Goal: Navigation & Orientation: Find specific page/section

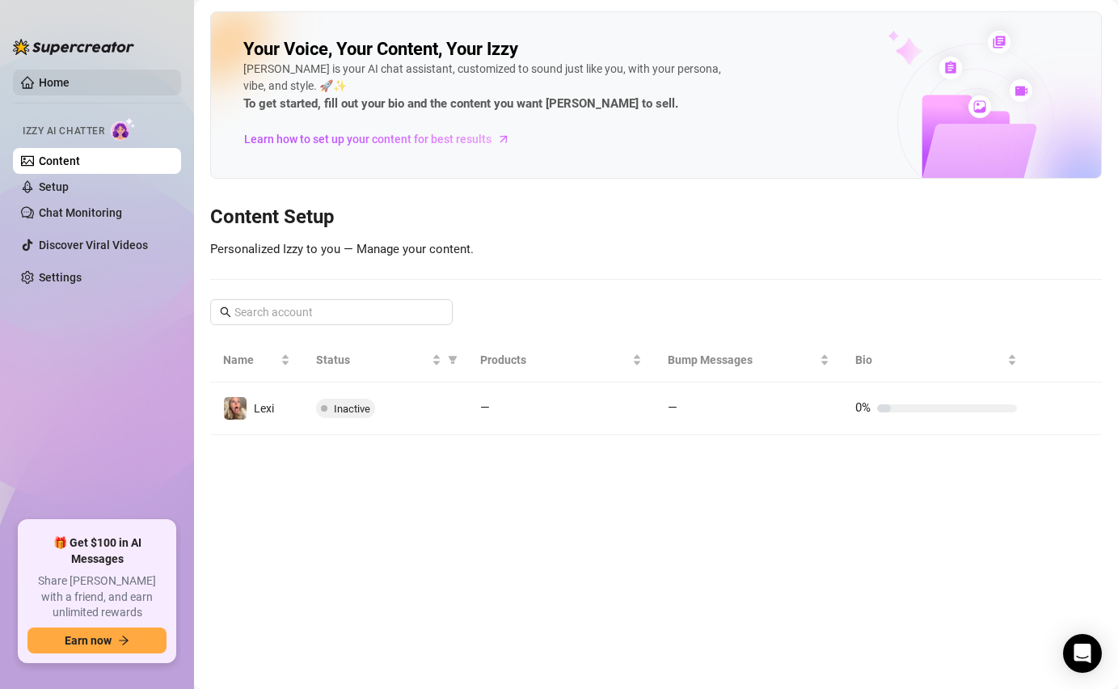
click at [70, 79] on link "Home" at bounding box center [54, 82] width 31 height 13
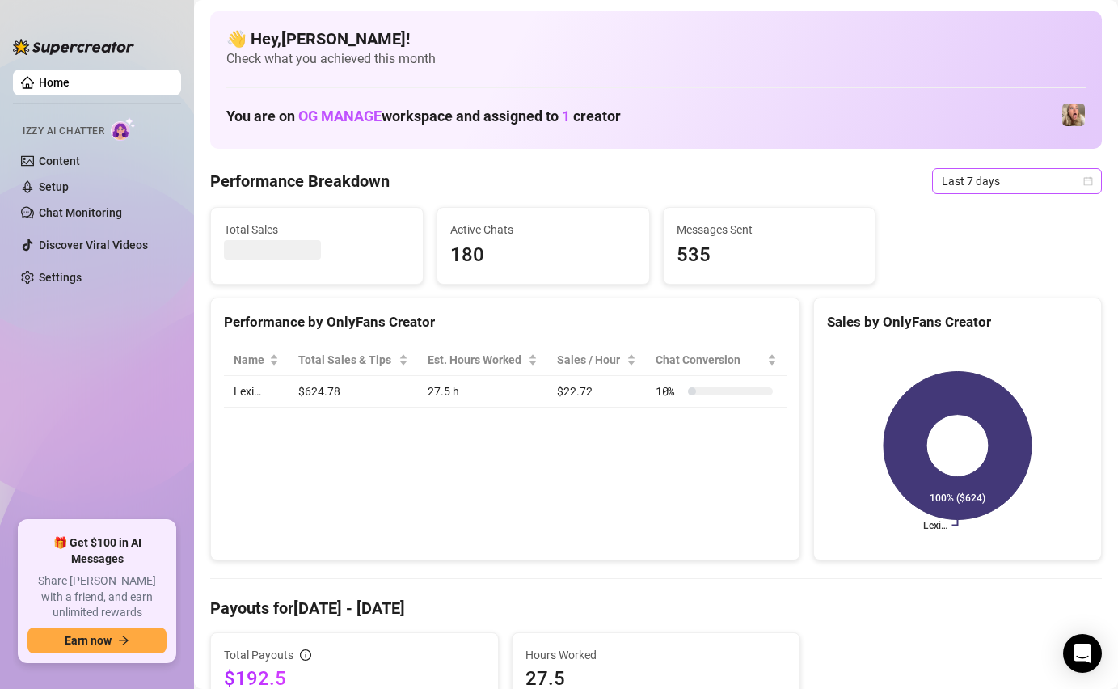
click at [959, 173] on span "Last 7 days" at bounding box center [1017, 181] width 150 height 24
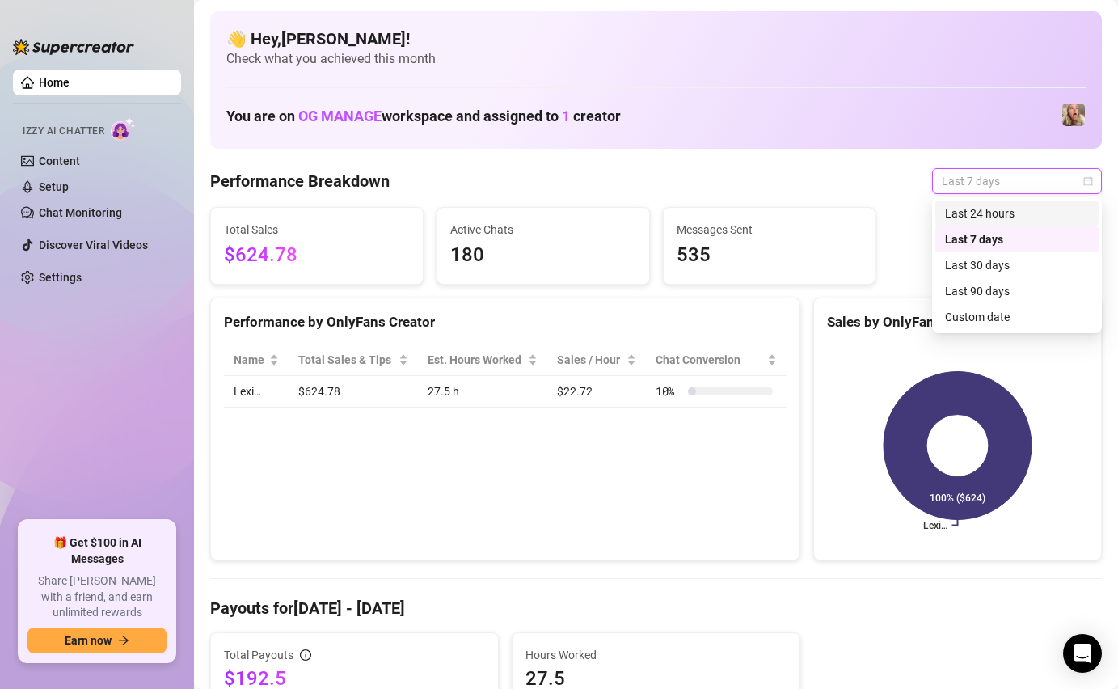
click at [957, 213] on div "Last 24 hours" at bounding box center [1017, 214] width 144 height 18
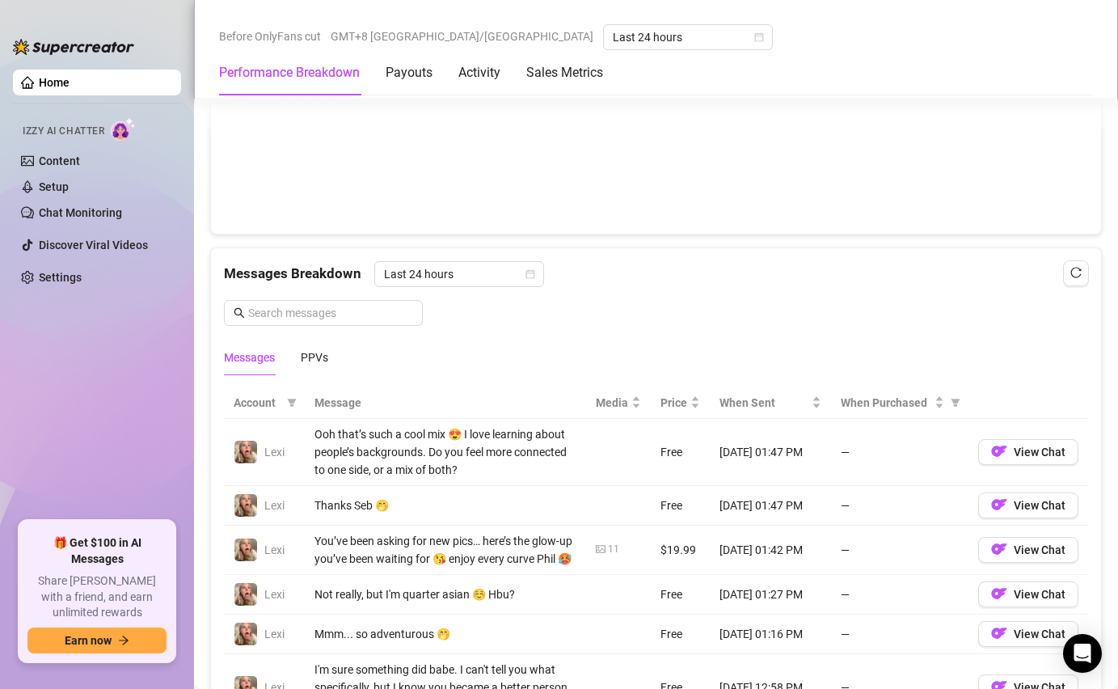
scroll to position [1225, 0]
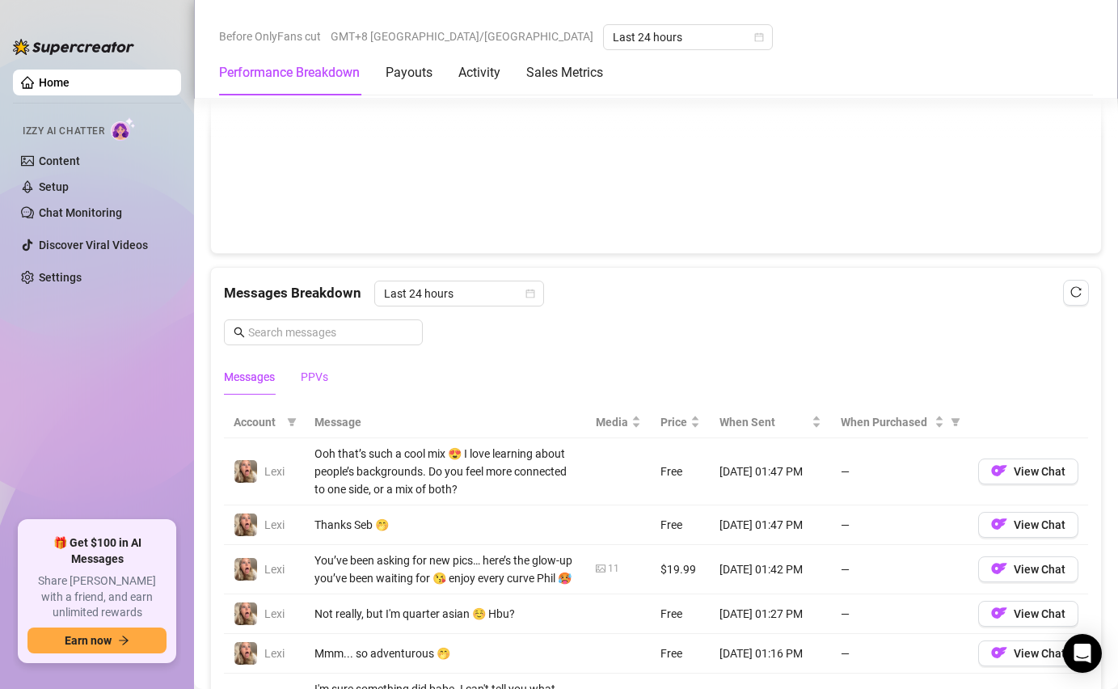
click at [328, 378] on div "PPVs" at bounding box center [314, 377] width 27 height 18
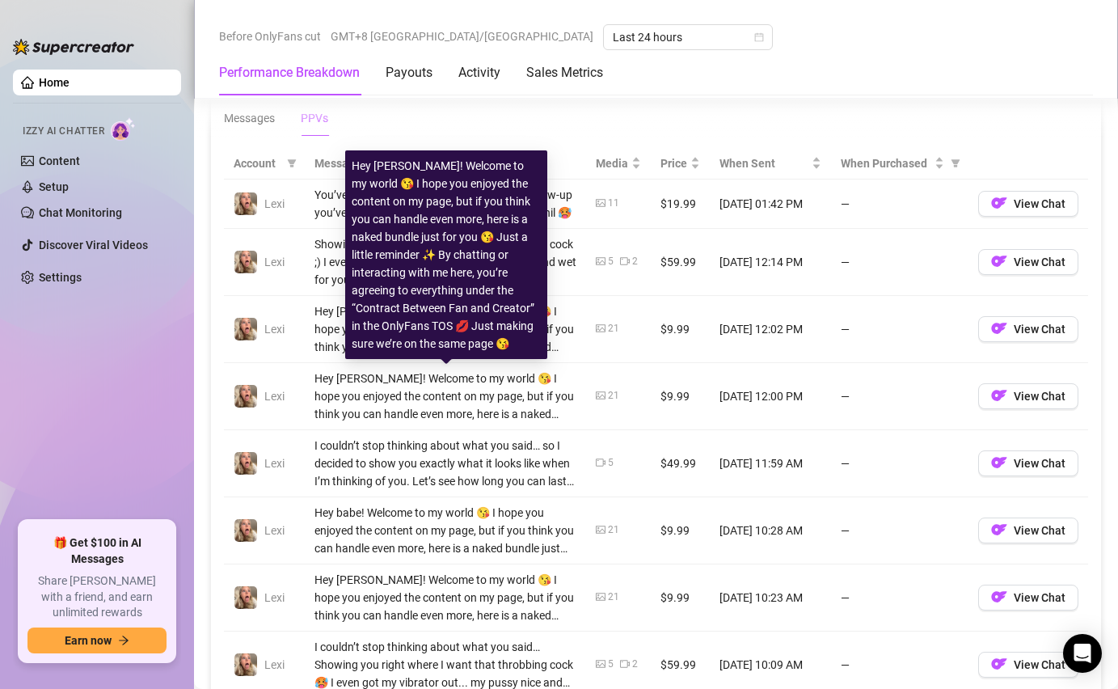
scroll to position [1504, 0]
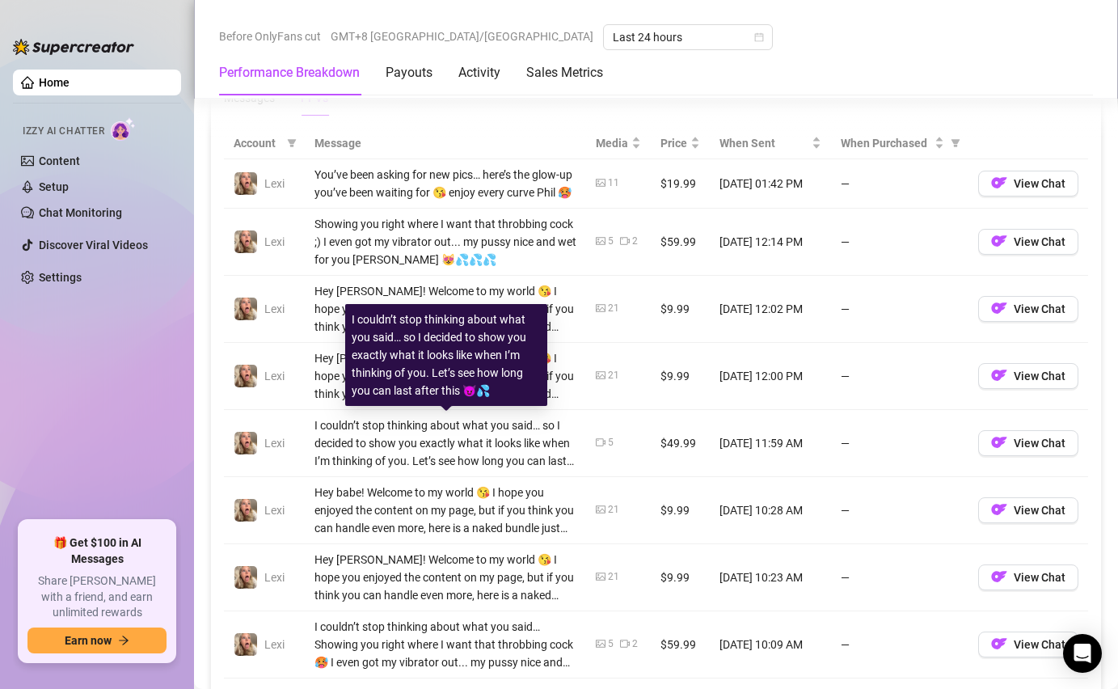
click at [507, 444] on div "I couldn’t stop thinking about what you said… so I decided to show you exactly …" at bounding box center [446, 442] width 262 height 53
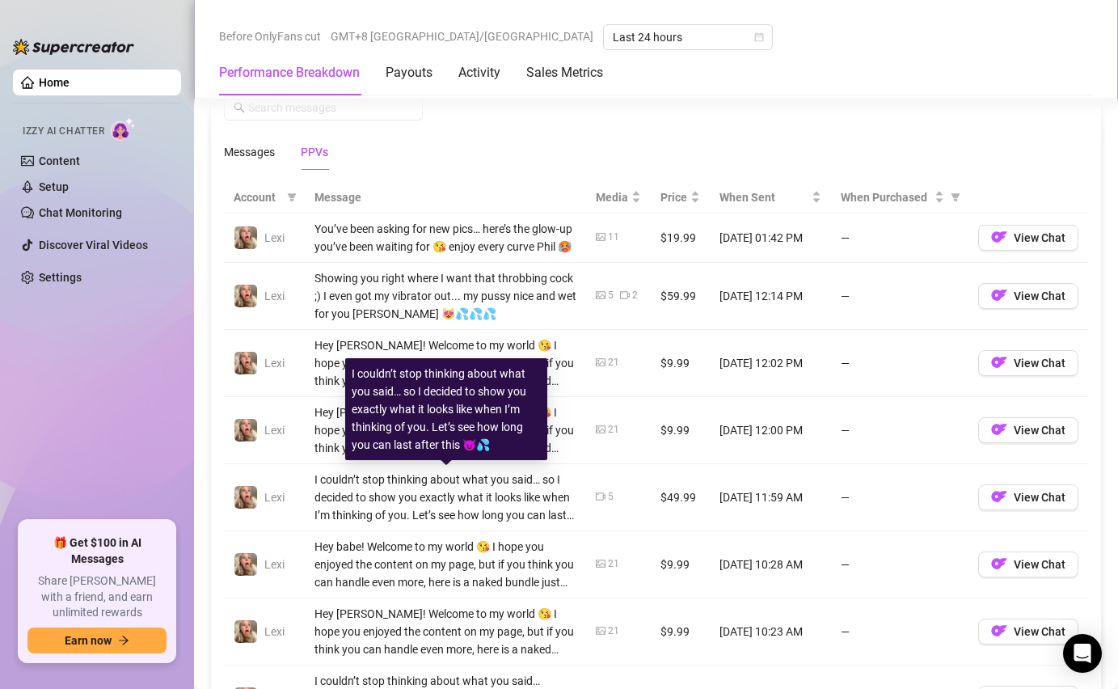
scroll to position [1423, 0]
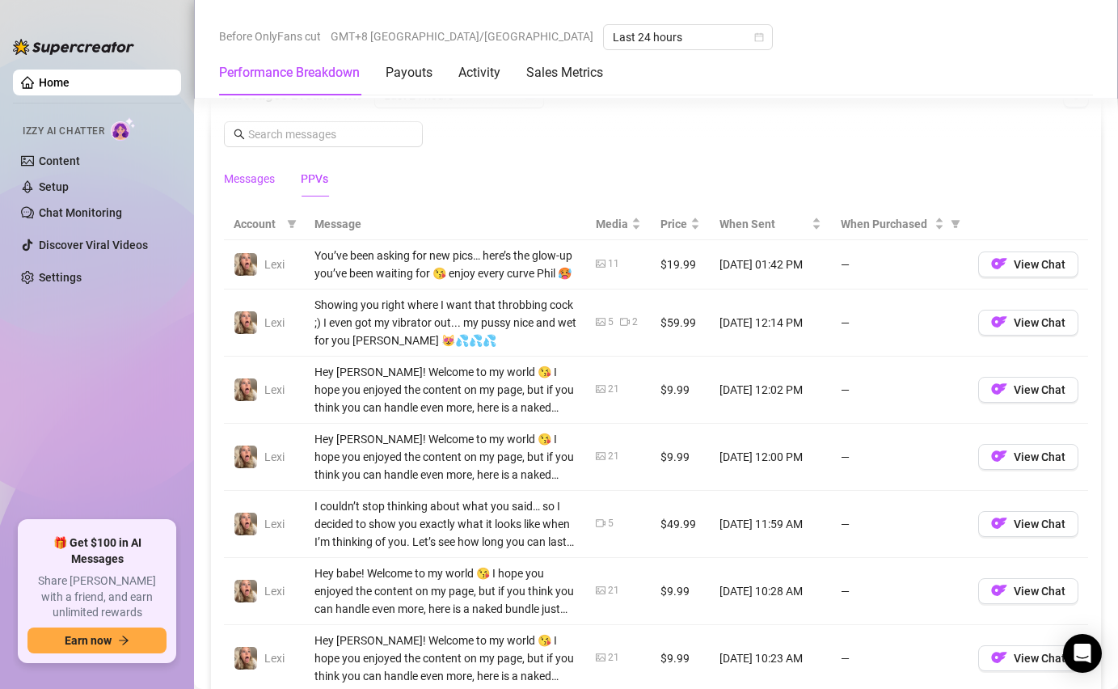
click at [250, 186] on div "Messages" at bounding box center [249, 179] width 51 height 18
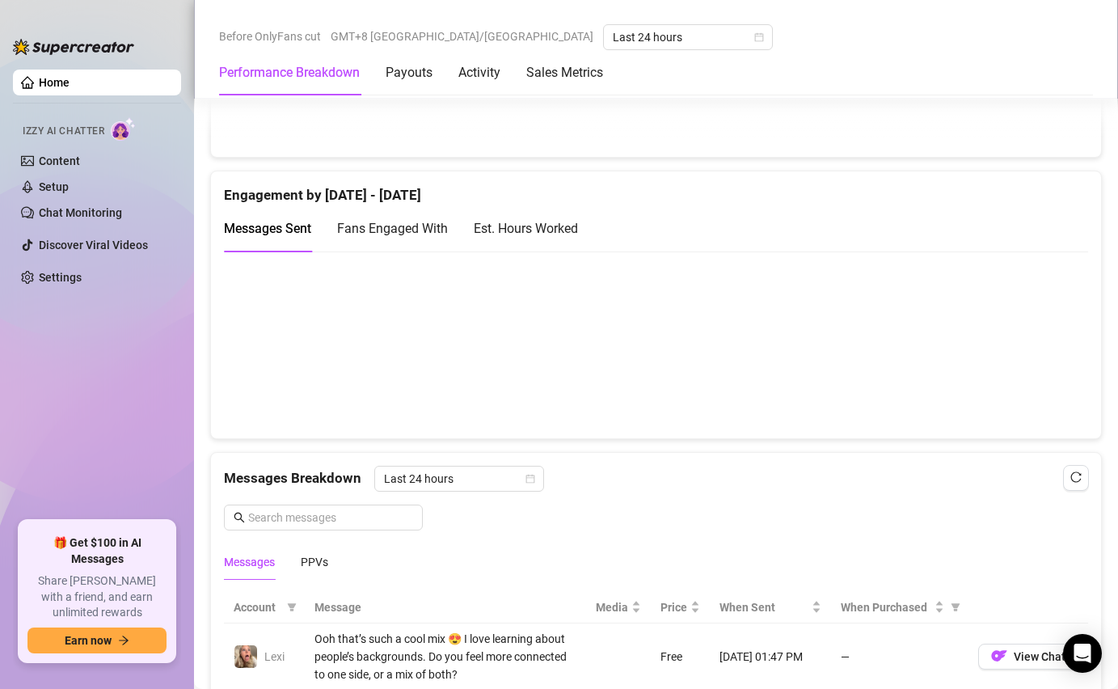
scroll to position [1011, 0]
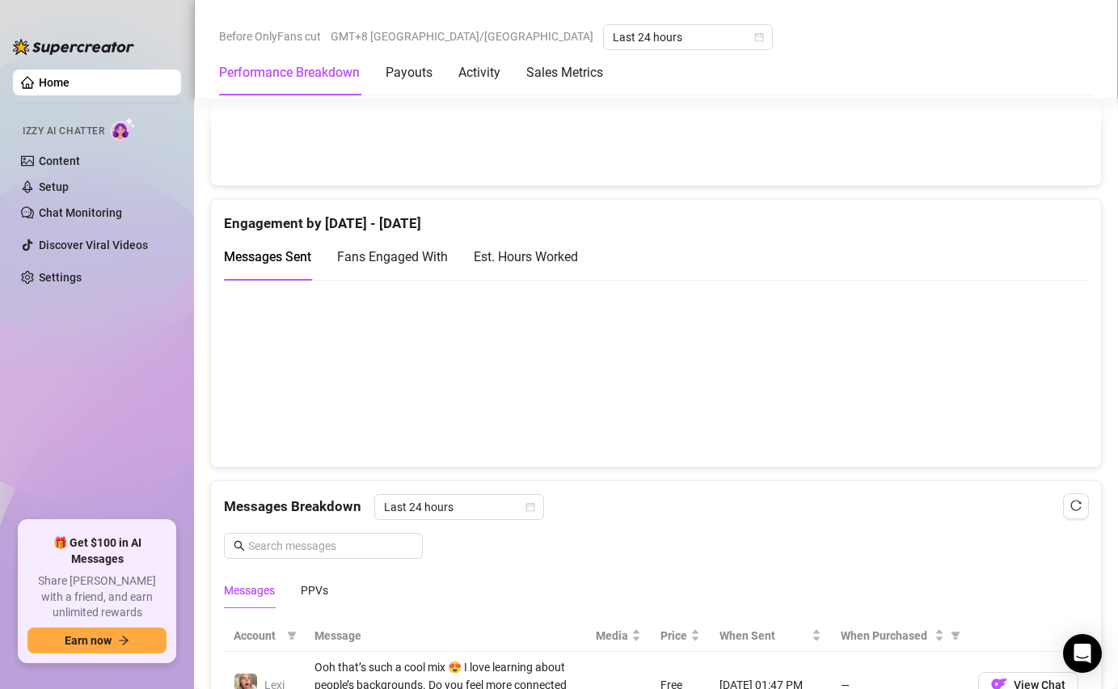
click at [482, 251] on div "Est. Hours Worked" at bounding box center [526, 257] width 104 height 20
click at [409, 264] on span "Fans Engaged With" at bounding box center [392, 256] width 111 height 15
click at [302, 265] on div "Messages Sent" at bounding box center [267, 257] width 87 height 20
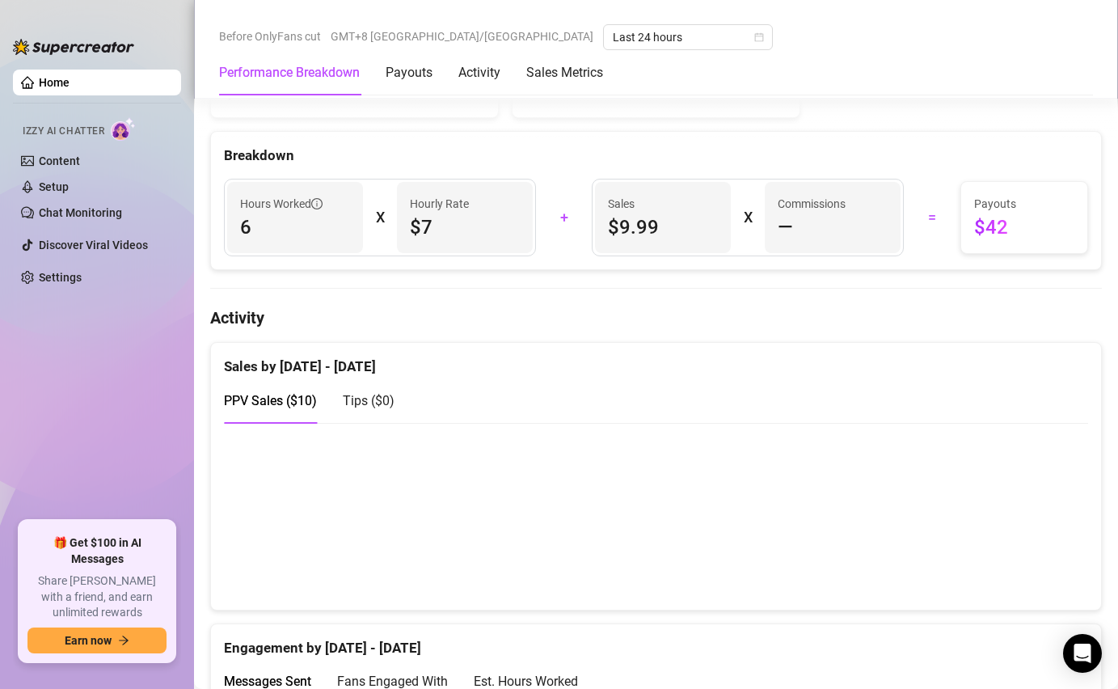
scroll to position [635, 0]
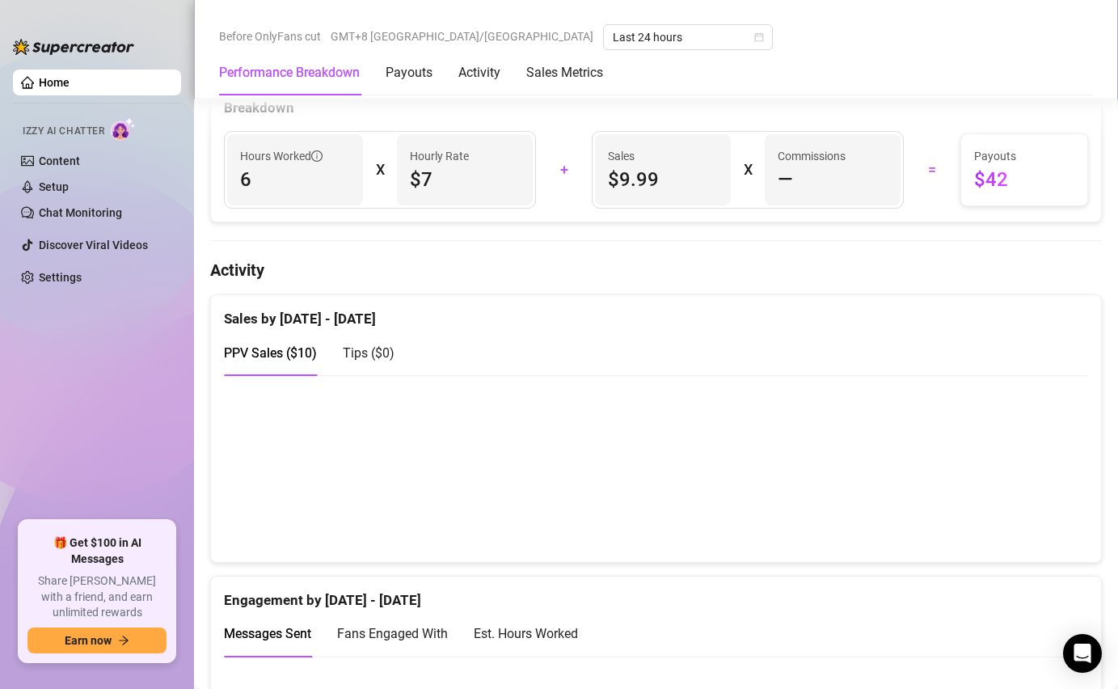
click at [382, 362] on div "Tips ( $0 )" at bounding box center [369, 353] width 52 height 20
click at [291, 366] on div "PPV Sales ( $10 )" at bounding box center [270, 353] width 93 height 46
